Goal: Find specific page/section: Find specific page/section

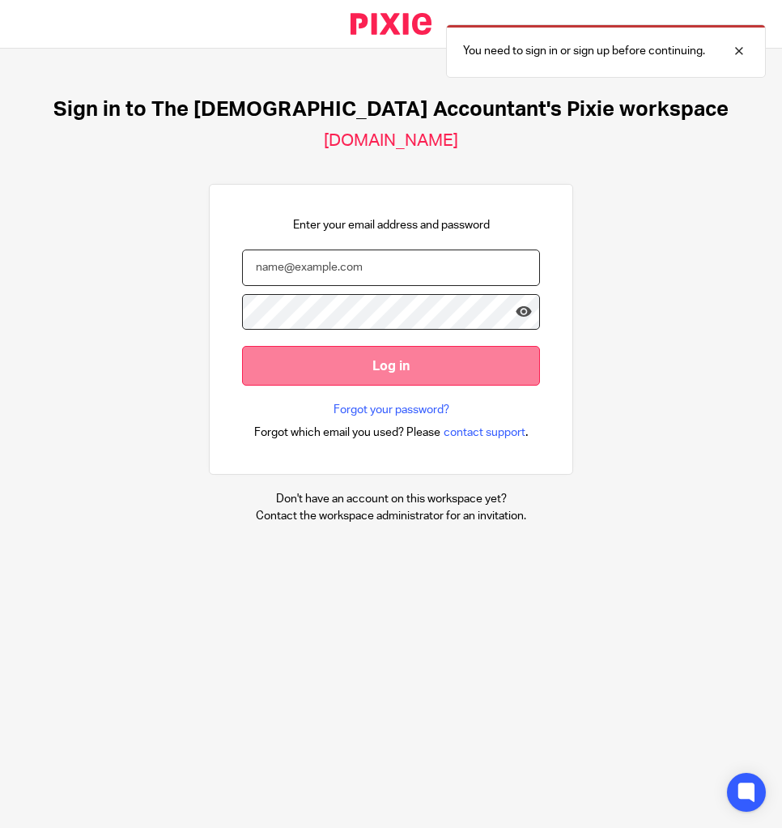
type input "[EMAIL_ADDRESS][DOMAIN_NAME]"
click at [464, 369] on input "Log in" at bounding box center [391, 366] width 298 height 40
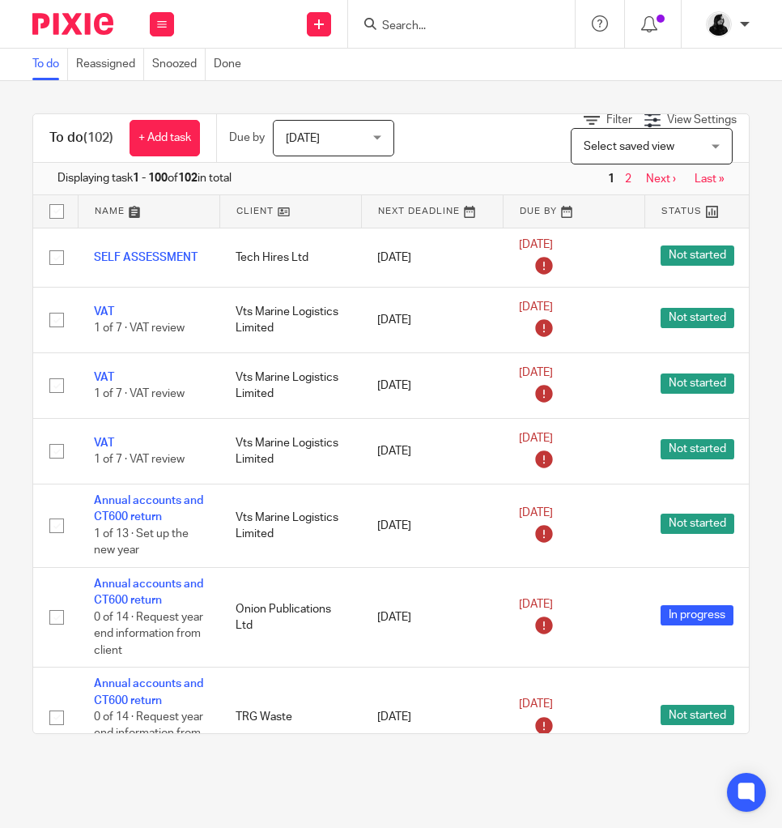
click at [434, 27] on input "Search" at bounding box center [454, 26] width 146 height 15
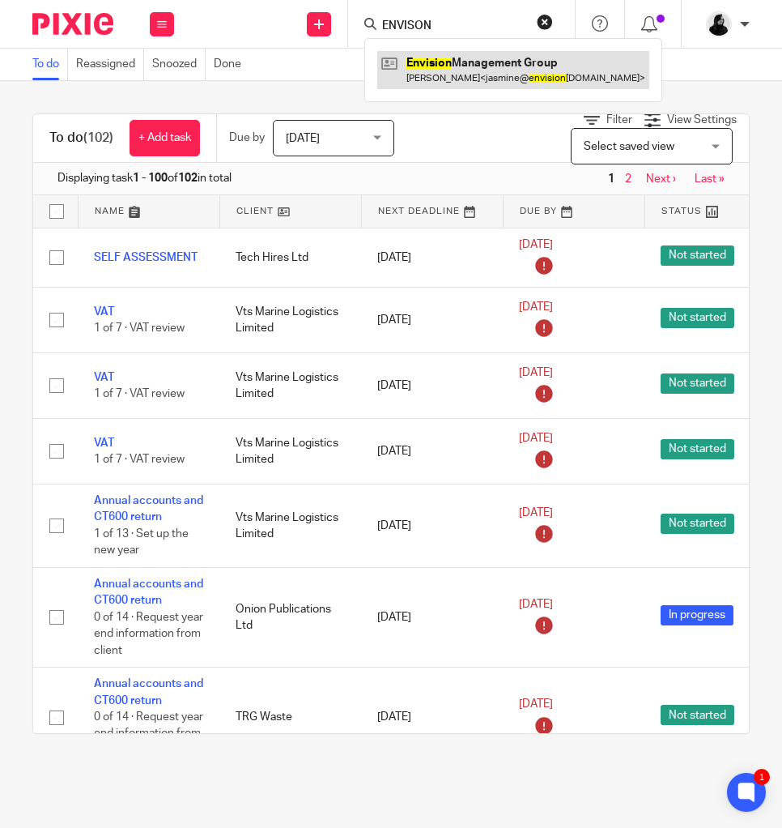
type input "ENVISON"
click at [446, 79] on link at bounding box center [513, 69] width 272 height 37
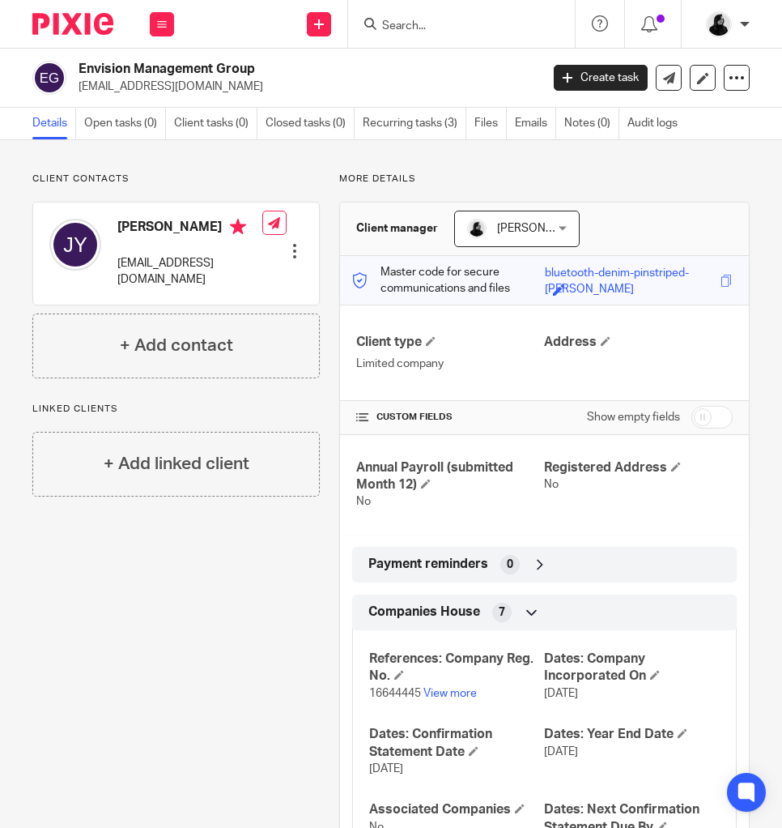
drag, startPoint x: 269, startPoint y: 69, endPoint x: 79, endPoint y: 68, distance: 190.3
click at [79, 69] on h2 "Envision Management Group" at bounding box center [259, 69] width 361 height 17
copy h2 "Envision Management Group"
